Goal: Obtain resource: Download file/media

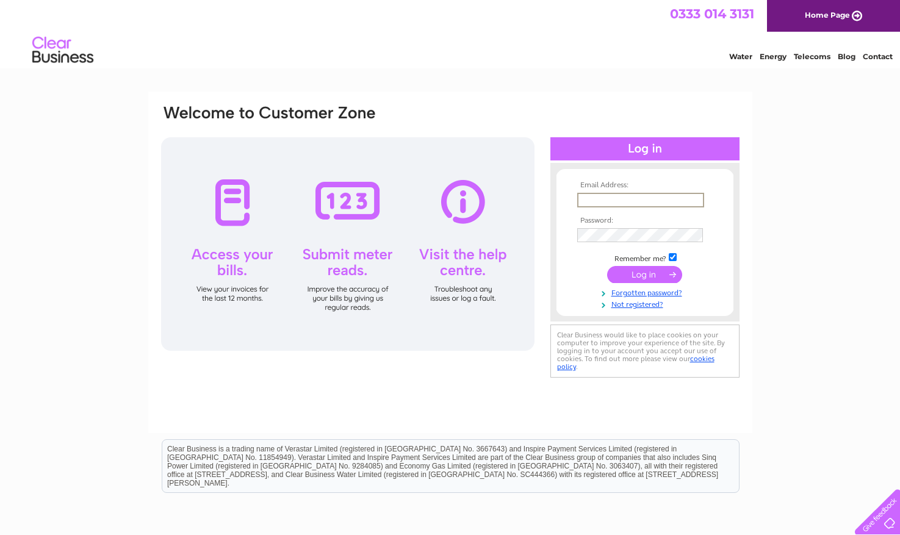
type input "[PERSON_NAME][EMAIL_ADDRESS][DOMAIN_NAME]"
click at [636, 271] on input "submit" at bounding box center [644, 273] width 75 height 17
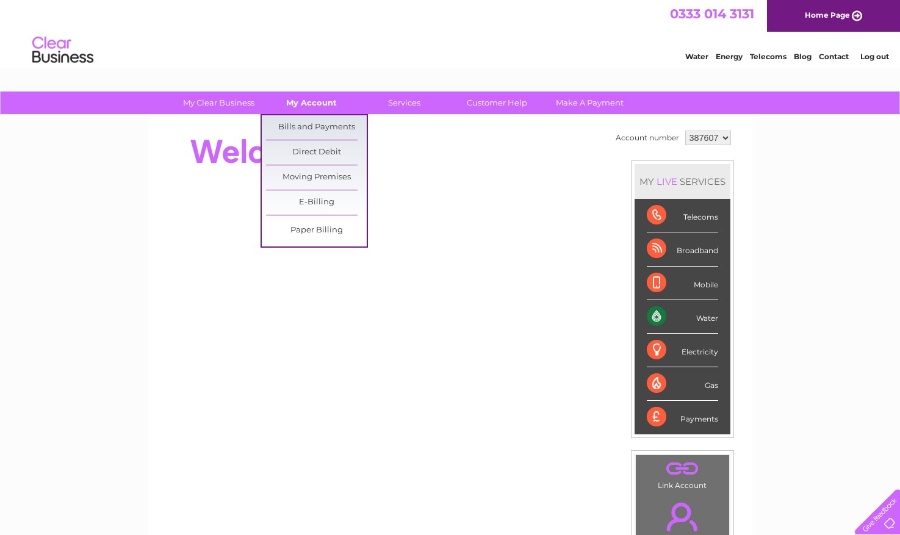
click at [321, 103] on link "My Account" at bounding box center [311, 103] width 101 height 23
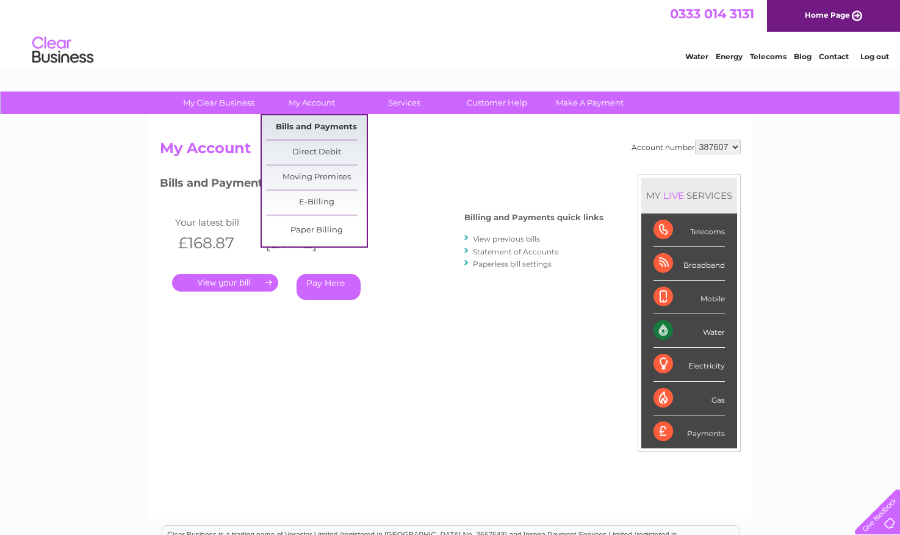
click at [317, 123] on link "Bills and Payments" at bounding box center [316, 127] width 101 height 24
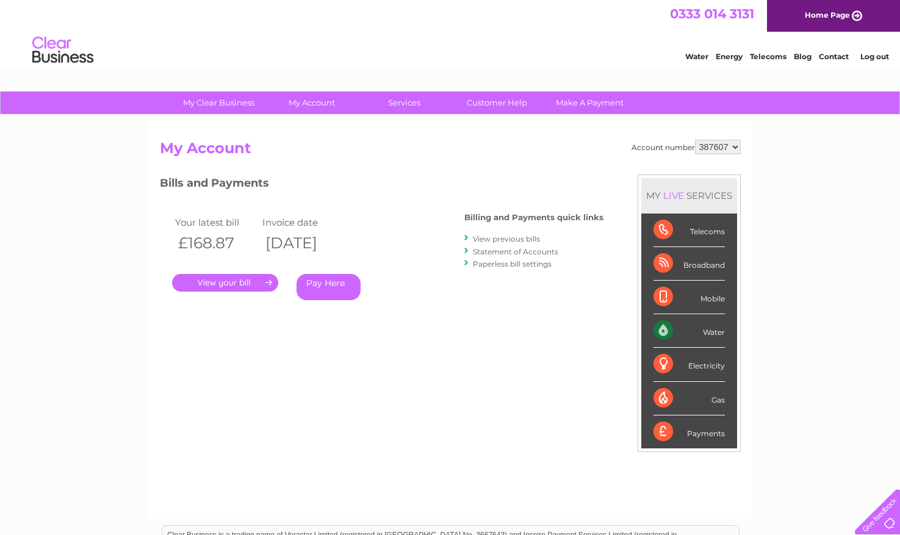
click at [500, 237] on link "View previous bills" at bounding box center [506, 238] width 67 height 9
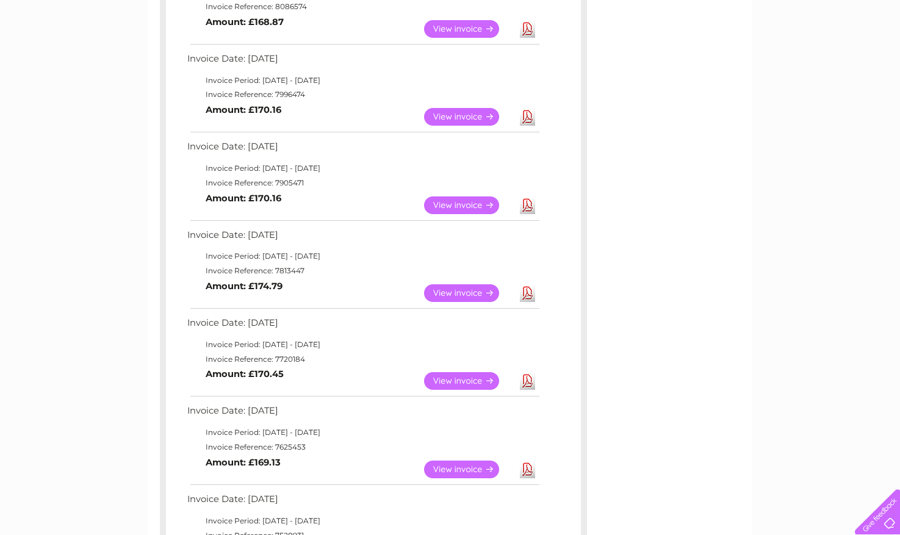
scroll to position [270, 0]
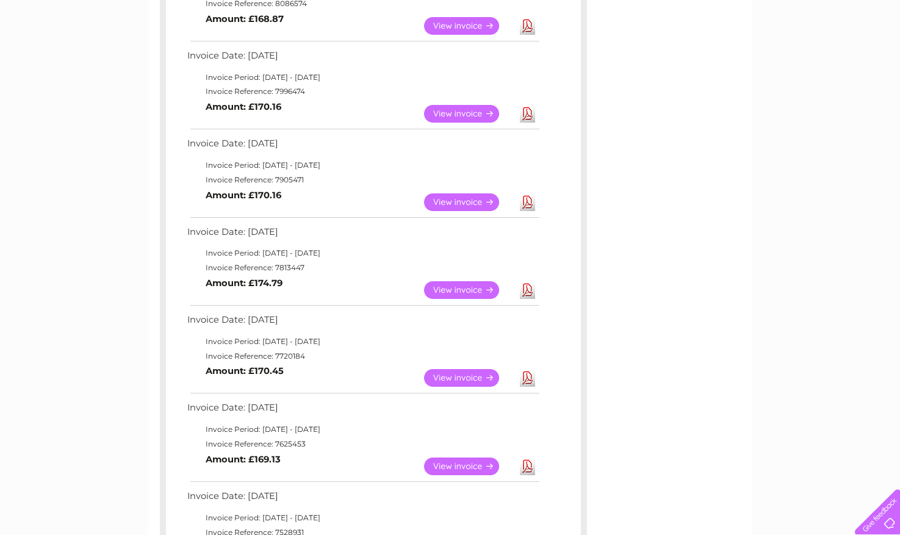
click at [464, 281] on link "View" at bounding box center [469, 290] width 90 height 18
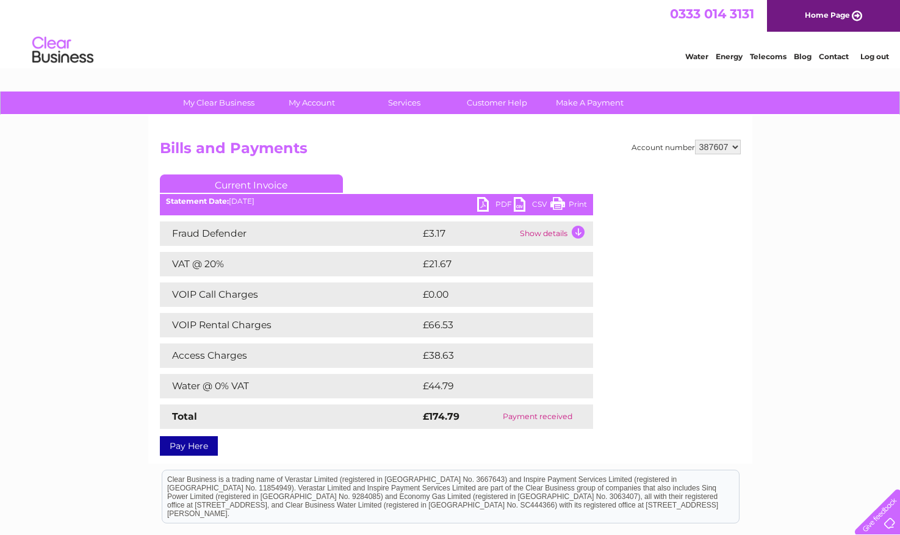
click at [491, 206] on link "PDF" at bounding box center [495, 206] width 37 height 18
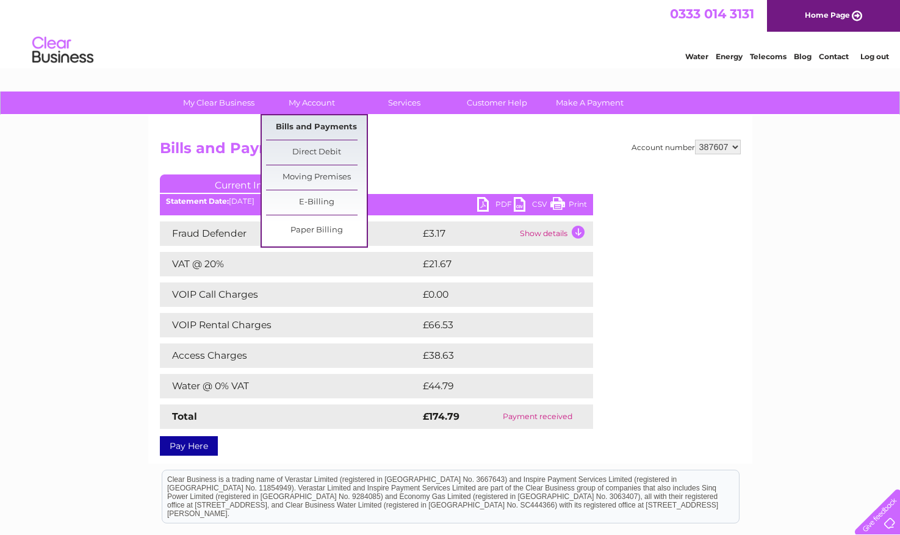
click at [314, 121] on link "Bills and Payments" at bounding box center [316, 127] width 101 height 24
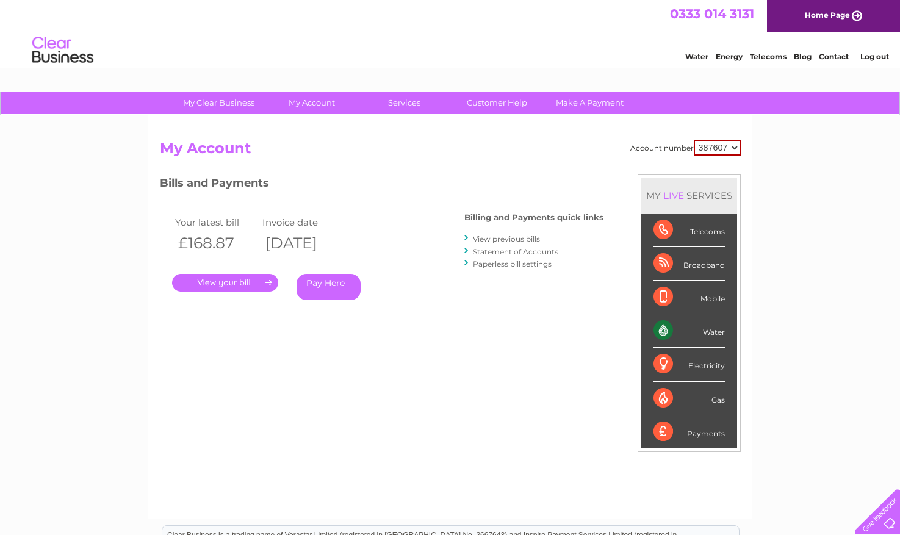
click at [499, 239] on link "View previous bills" at bounding box center [506, 238] width 67 height 9
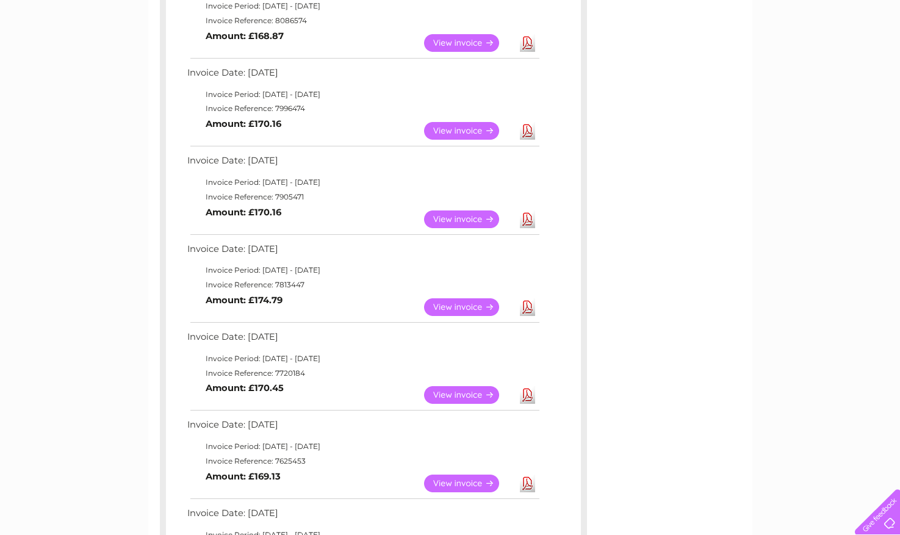
scroll to position [254, 0]
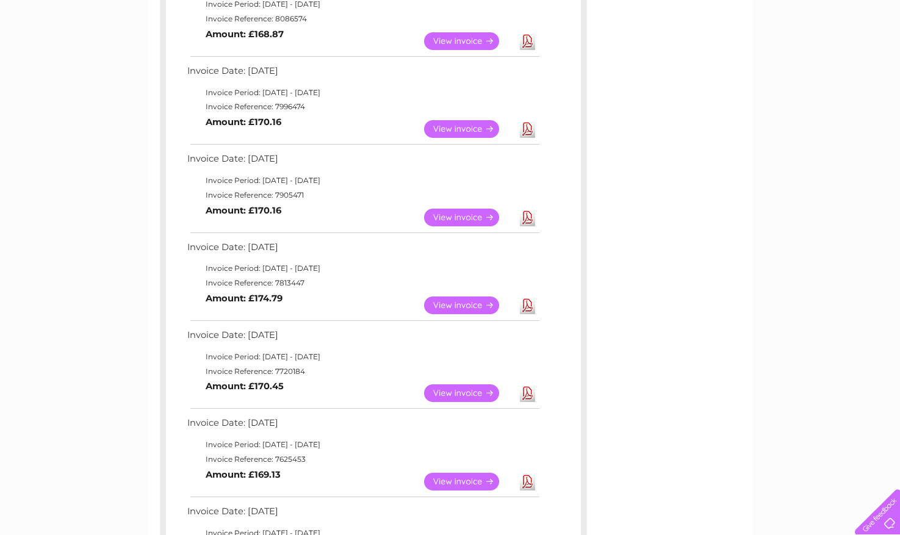
click at [453, 216] on link "View" at bounding box center [469, 218] width 90 height 18
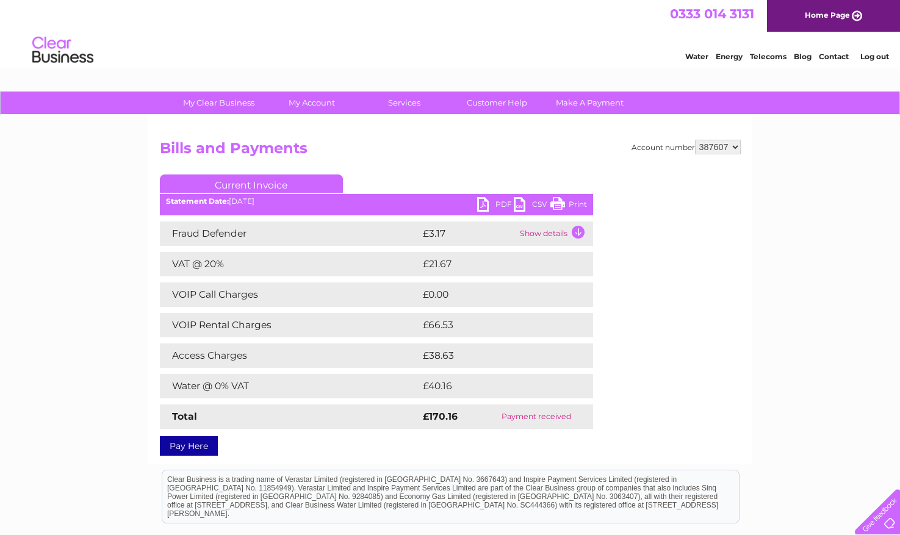
click at [492, 204] on link "PDF" at bounding box center [495, 206] width 37 height 18
